Goal: Task Accomplishment & Management: Use online tool/utility

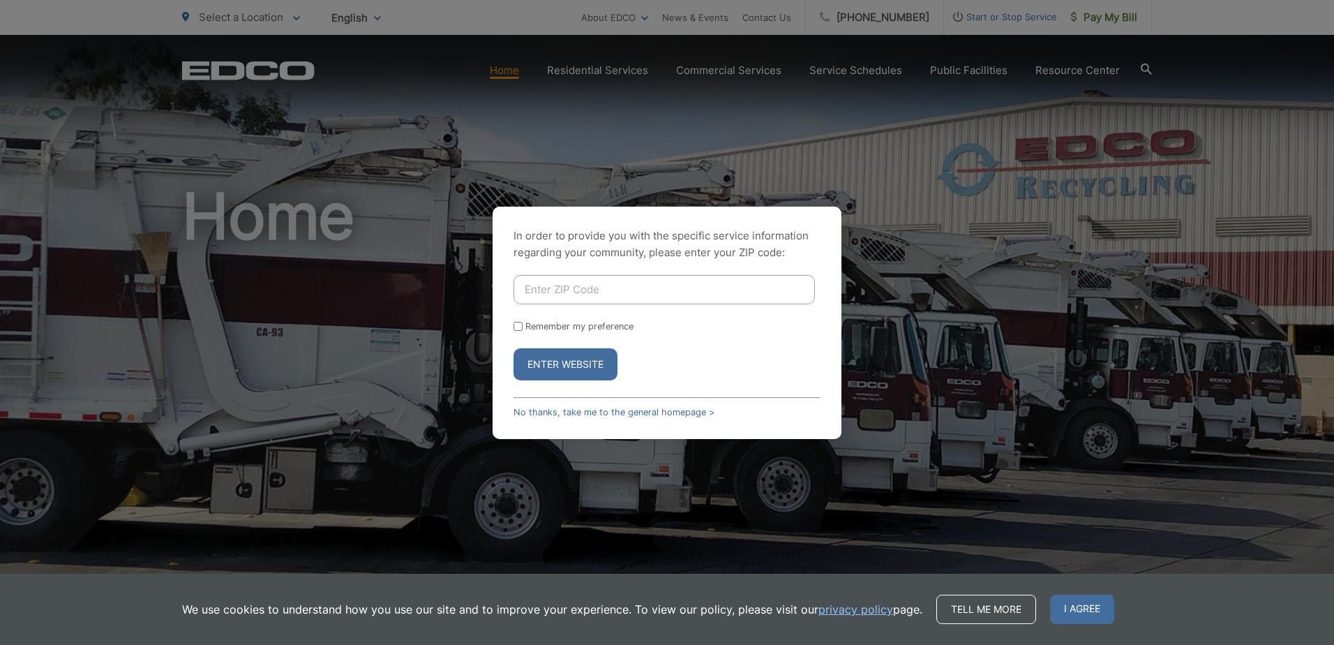
click at [559, 289] on input "Enter ZIP Code" at bounding box center [663, 289] width 301 height 29
type input "92040"
drag, startPoint x: 564, startPoint y: 368, endPoint x: 557, endPoint y: 366, distance: 7.8
click at [564, 368] on button "Enter Website" at bounding box center [565, 364] width 104 height 32
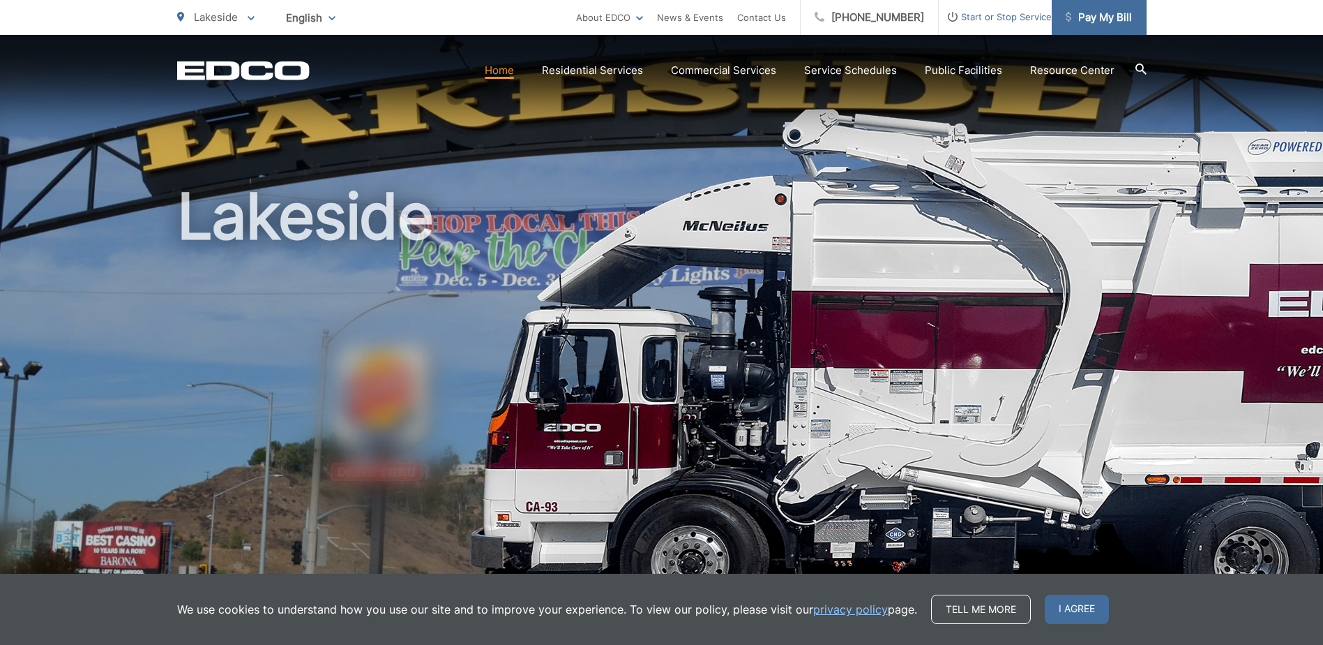
click at [1083, 20] on span "Pay My Bill" at bounding box center [1099, 17] width 66 height 17
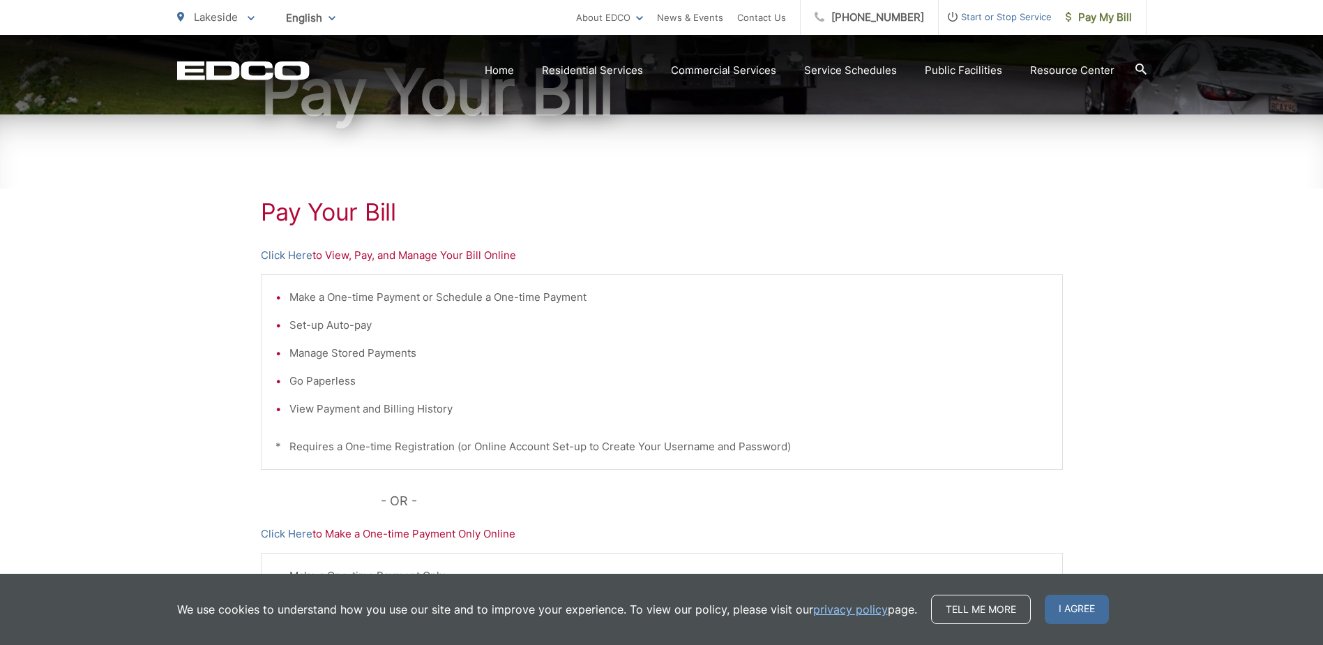
scroll to position [209, 0]
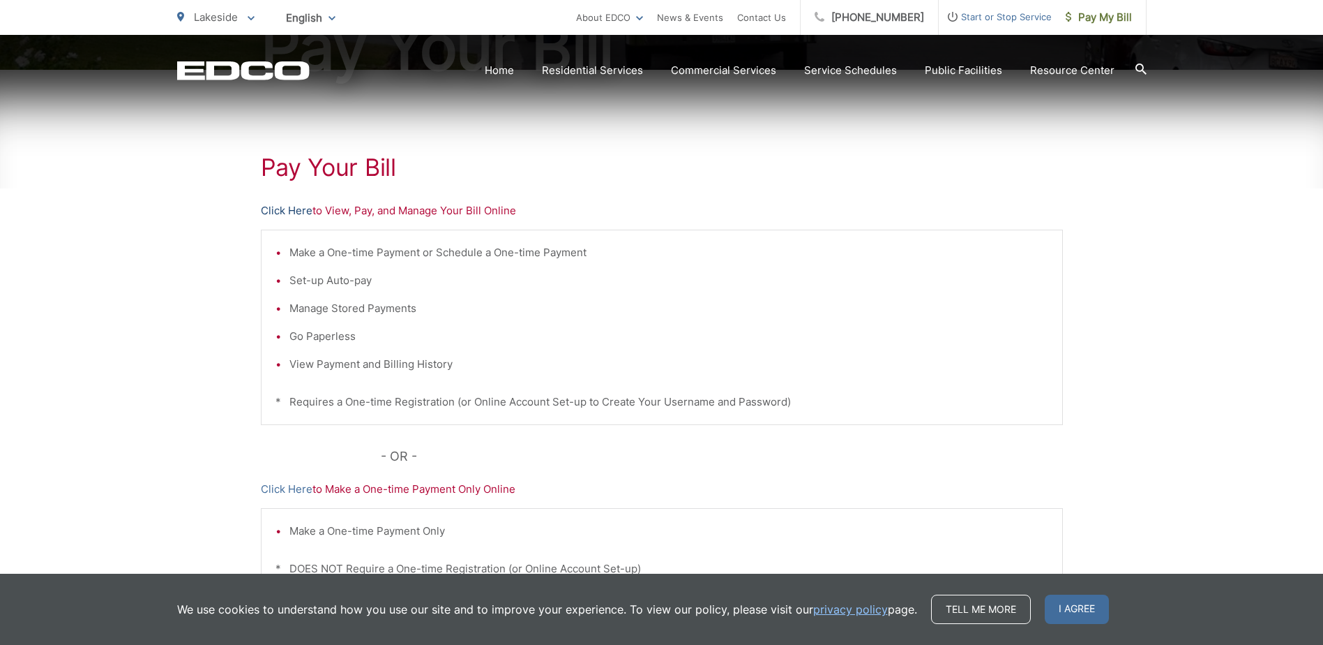
click at [291, 209] on link "Click Here" at bounding box center [287, 210] width 52 height 17
